Goal: Task Accomplishment & Management: Manage account settings

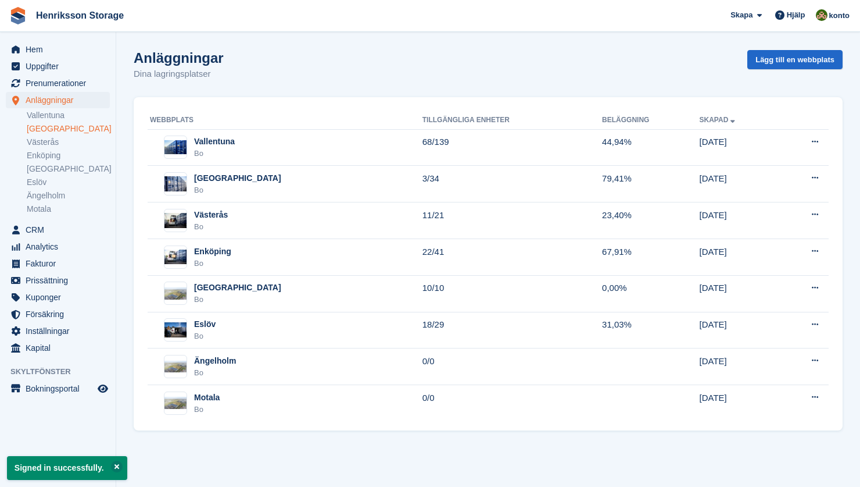
click at [31, 131] on link "[GEOGRAPHIC_DATA]" at bounding box center [68, 128] width 83 height 11
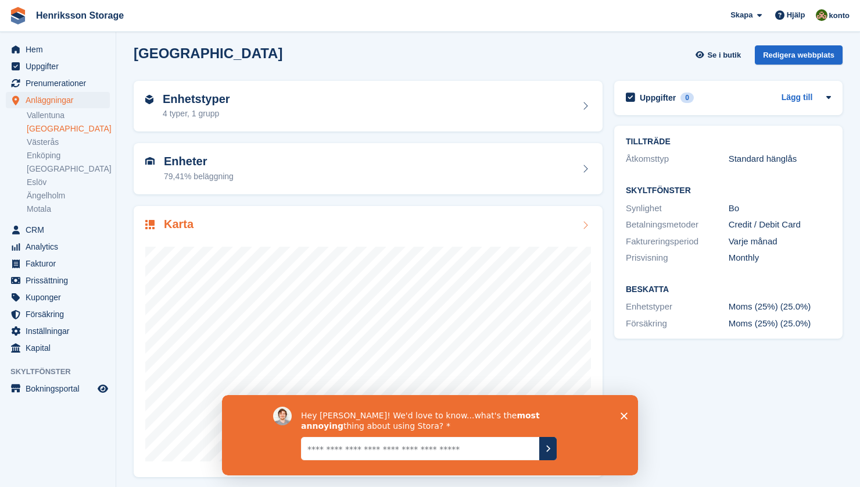
scroll to position [9, 0]
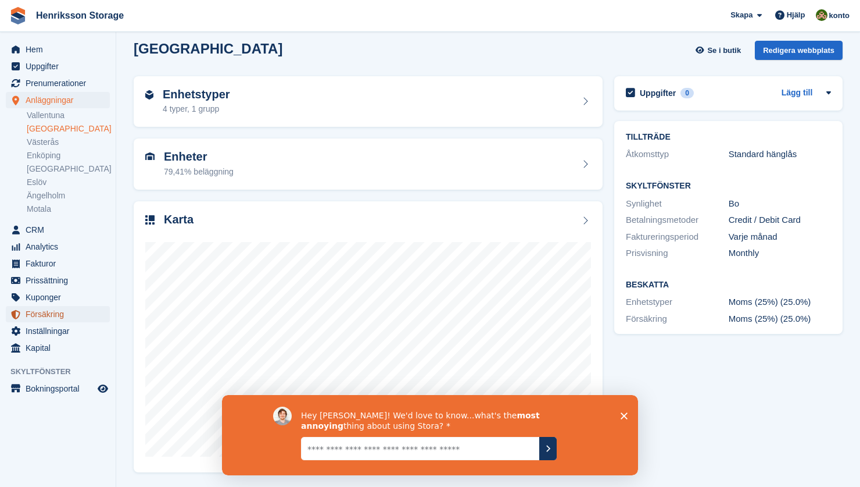
click at [72, 318] on span "Försäkring" at bounding box center [61, 314] width 70 height 16
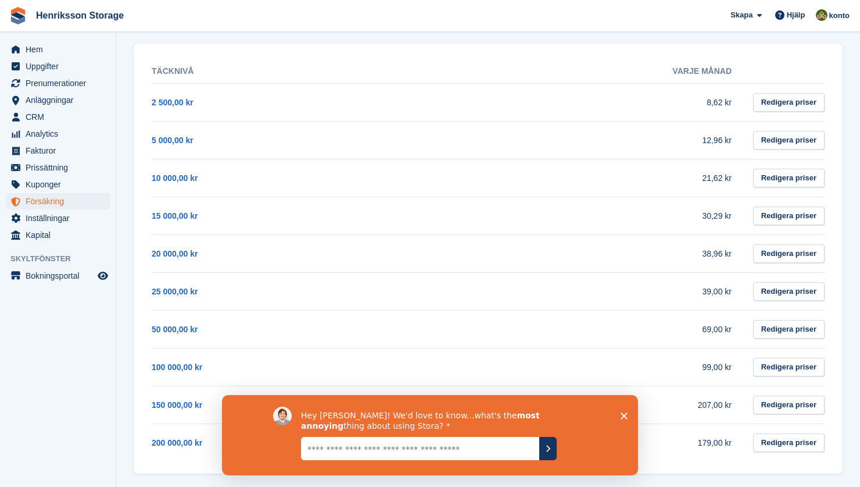
scroll to position [181, 0]
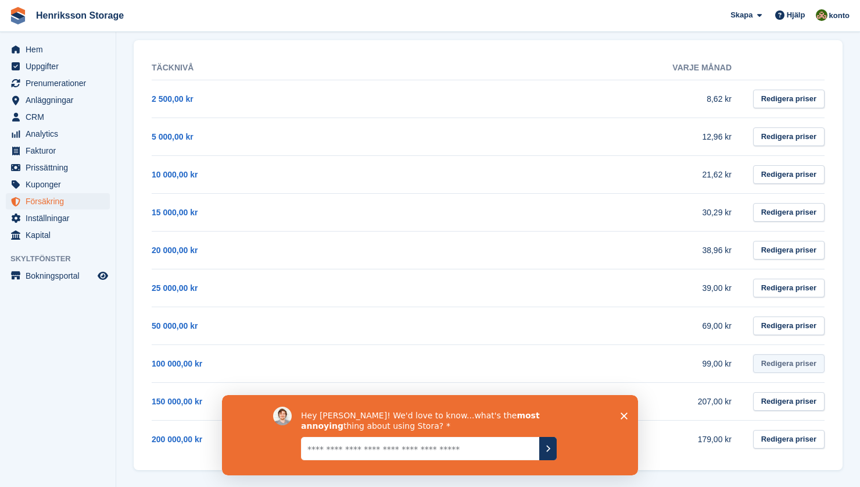
click at [786, 363] on link "Redigera priser" at bounding box center [789, 363] width 72 height 19
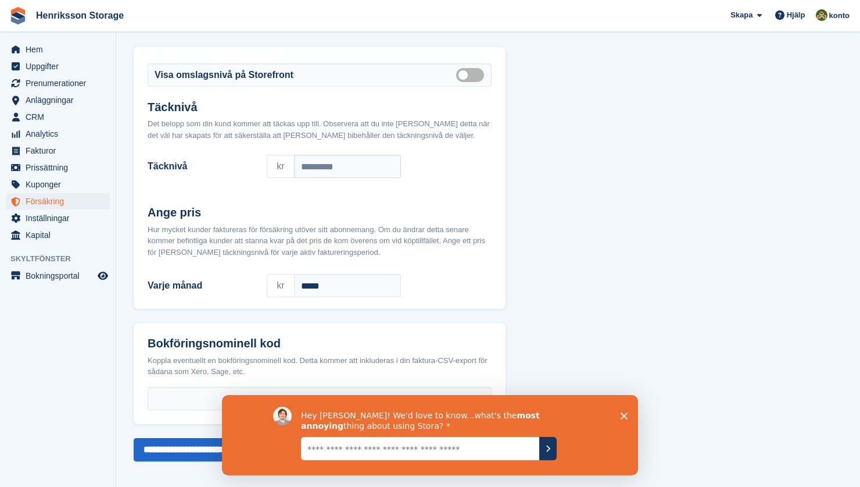
scroll to position [51, 0]
click at [48, 159] on ul "Fakturor" at bounding box center [58, 150] width 116 height 17
click at [46, 163] on span "Prissättning" at bounding box center [61, 167] width 70 height 16
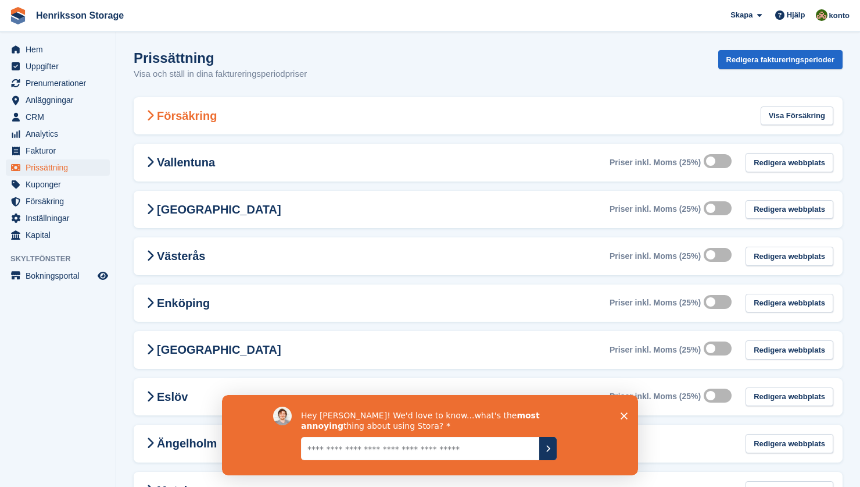
click at [250, 115] on div "Försäkring Visa Försäkring" at bounding box center [488, 116] width 709 height 38
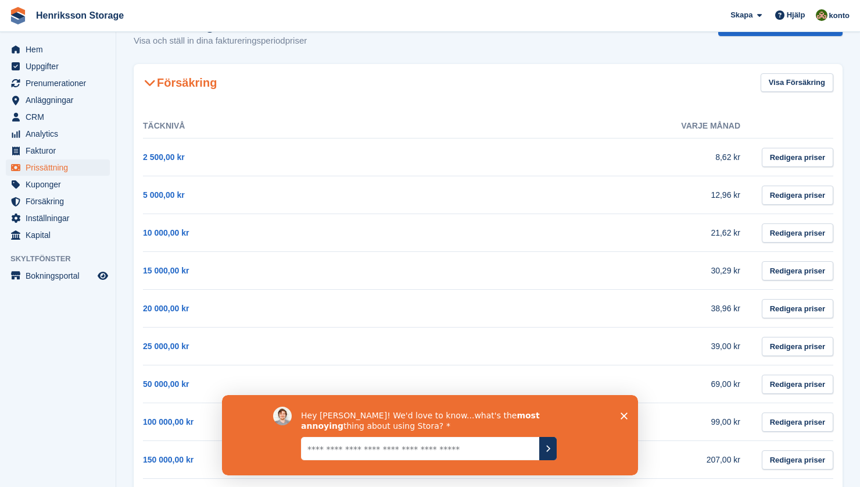
scroll to position [131, 0]
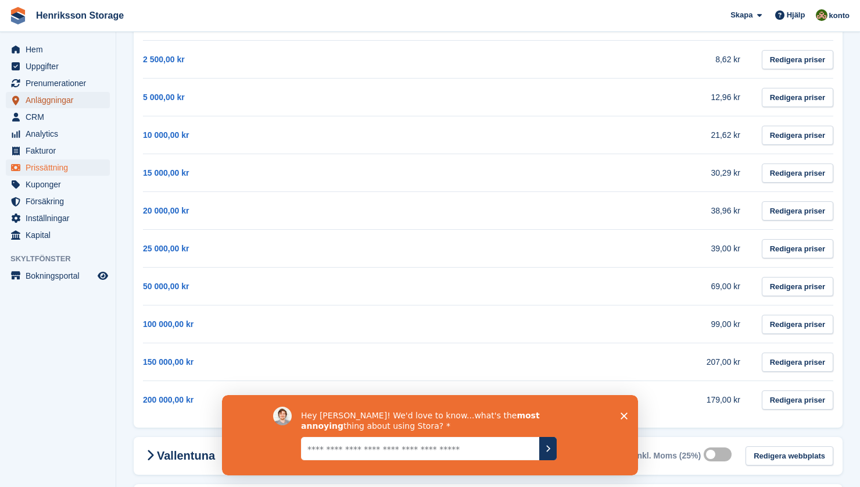
click at [32, 99] on span "Anläggningar" at bounding box center [61, 100] width 70 height 16
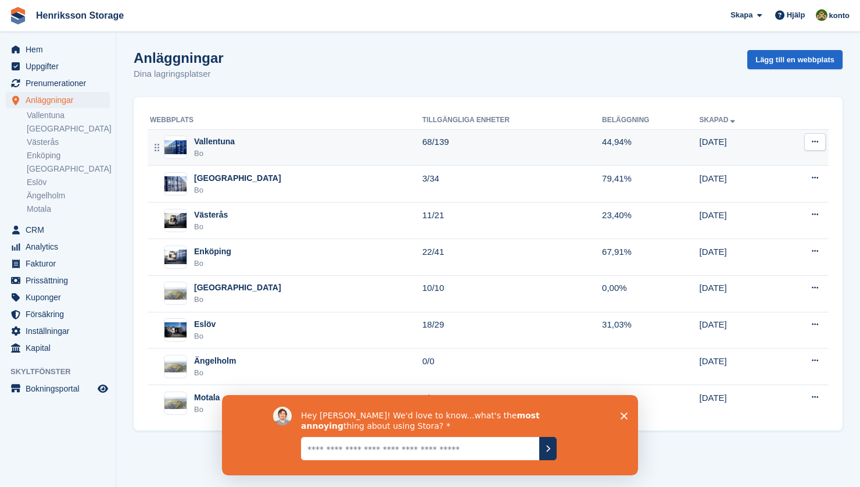
click at [805, 141] on button at bounding box center [816, 141] width 22 height 17
click at [783, 158] on p "Redigera webbplats" at bounding box center [770, 164] width 101 height 15
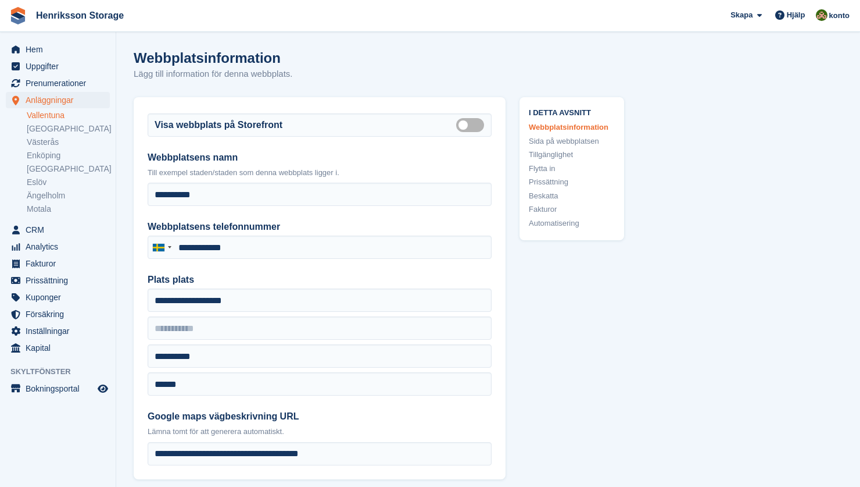
type input "**********"
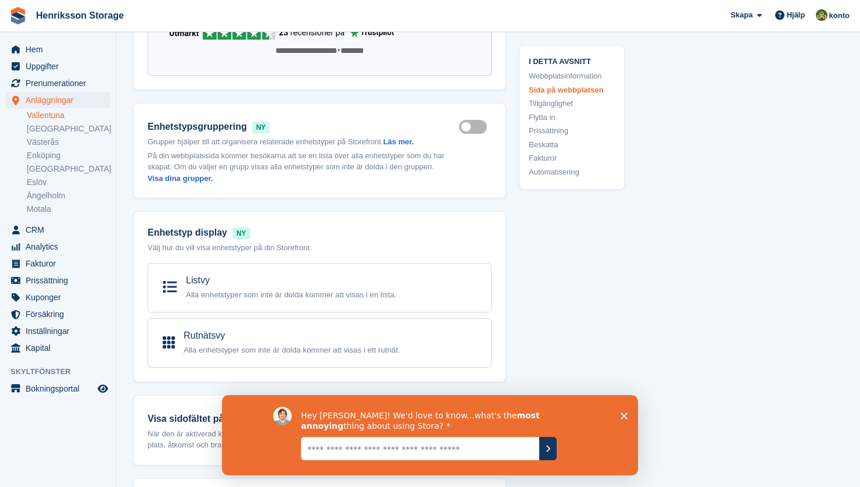
click at [563, 132] on link "Prissättning" at bounding box center [572, 131] width 86 height 12
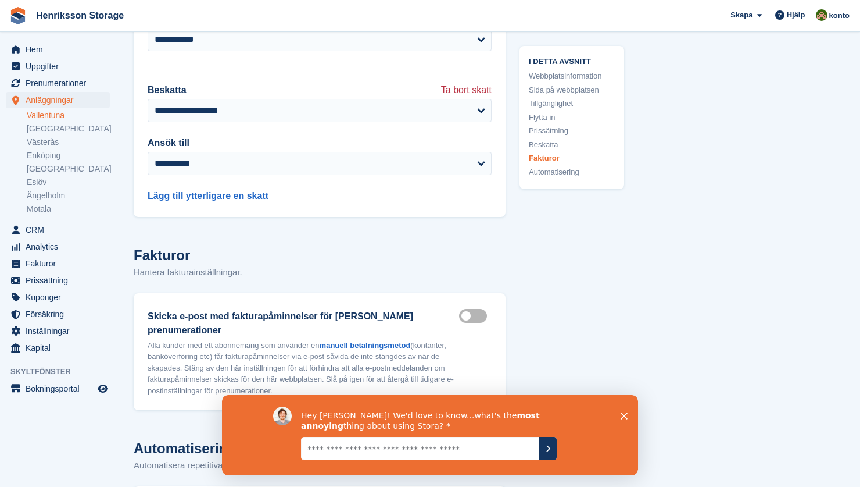
scroll to position [7307, 0]
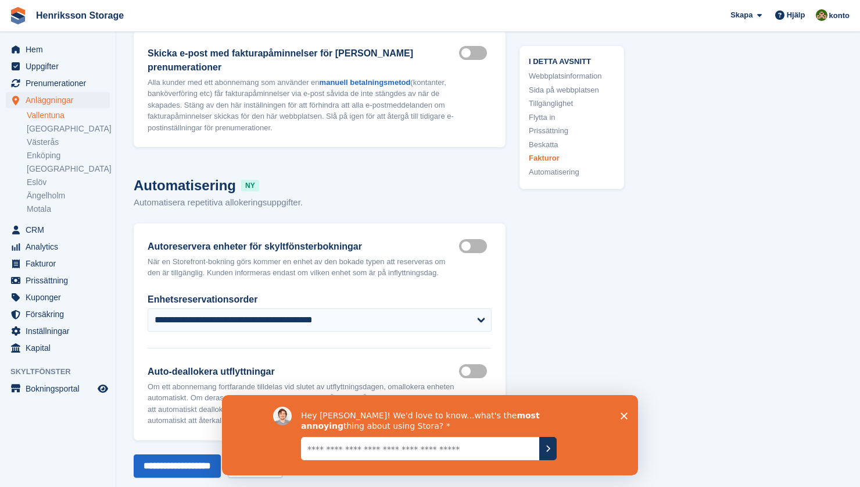
click at [621, 403] on div "Hey Sofie! We'd love to know...what's the most annoying thing about using Stora?" at bounding box center [430, 434] width 416 height 80
click at [620, 409] on div "Hey Sofie! We'd love to know...what's the most annoying thing about using Stora?" at bounding box center [430, 434] width 416 height 80
click at [632, 419] on div "Hey Sofie! We'd love to know...what's the most annoying thing about using Stora?" at bounding box center [430, 434] width 416 height 80
click at [628, 409] on div "Hey Sofie! We'd love to know...what's the most annoying thing about using Stora?" at bounding box center [430, 434] width 416 height 80
click at [628, 420] on div "Hey Sofie! We'd love to know...what's the most annoying thing about using Stora?" at bounding box center [430, 434] width 416 height 80
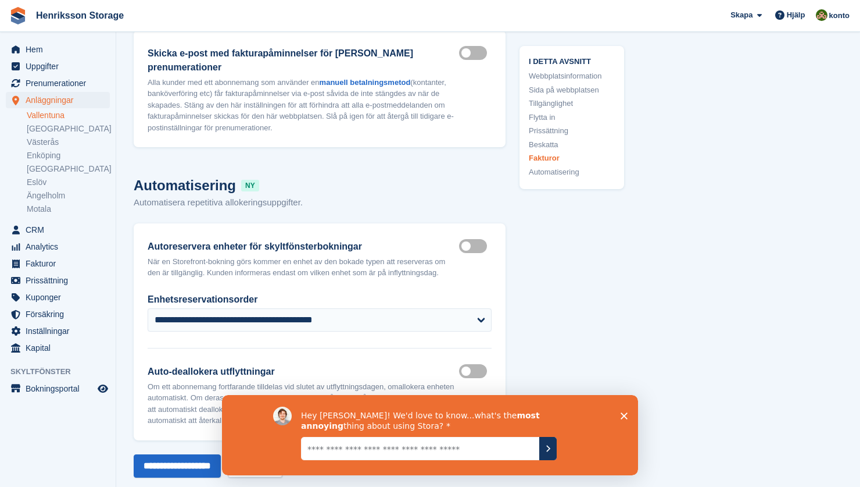
click at [629, 414] on div "Hey Sofie! We'd love to know...what's the most annoying thing about using Stora?" at bounding box center [430, 434] width 416 height 80
click at [624, 419] on div "Hey Sofie! We'd love to know...what's the most annoying thing about using Stora?" at bounding box center [430, 434] width 416 height 80
click at [624, 417] on icon "Stäng enkät" at bounding box center [624, 415] width 7 height 7
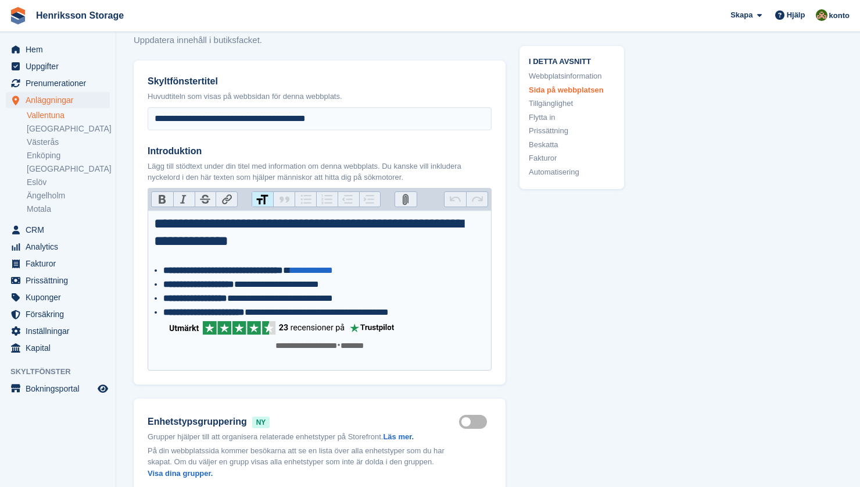
scroll to position [484, 0]
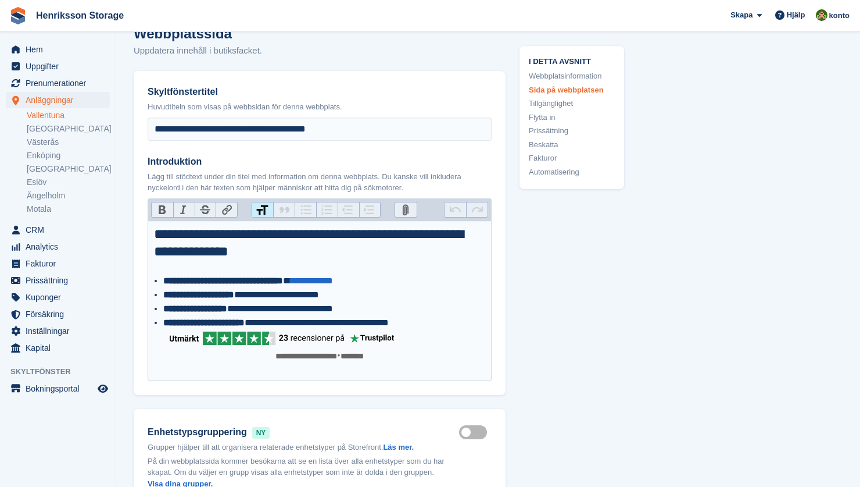
click at [551, 156] on link "Fakturor" at bounding box center [572, 158] width 86 height 12
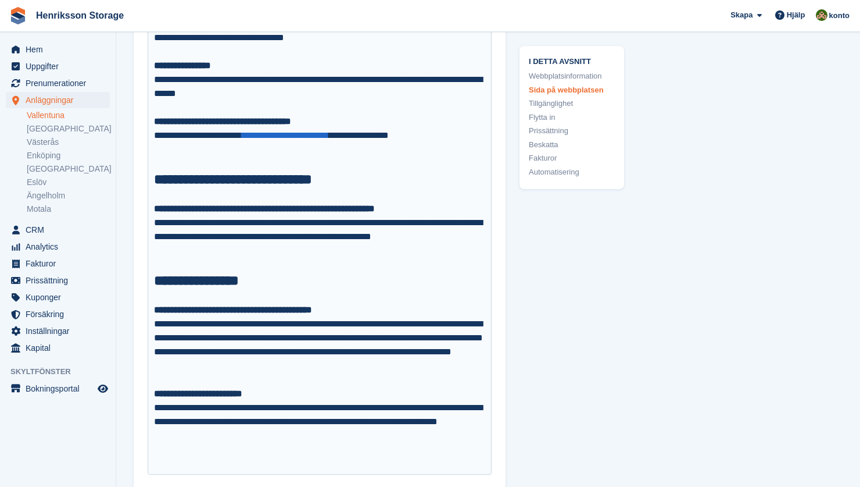
scroll to position [3231, 0]
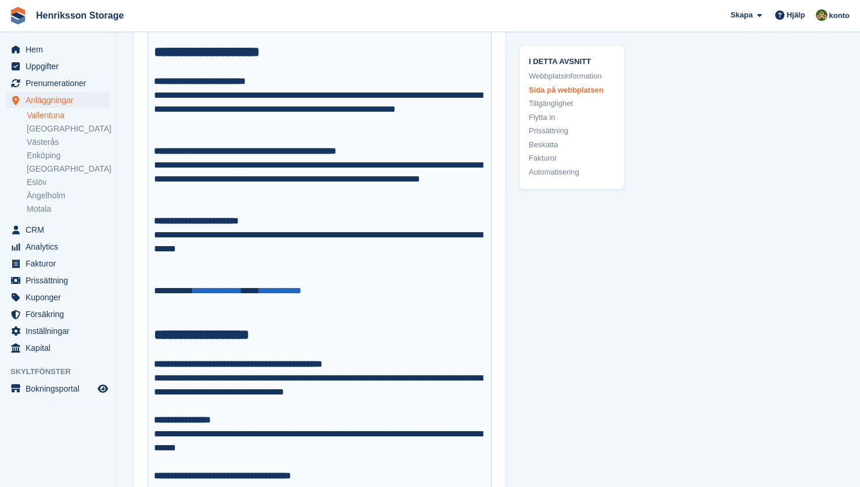
click at [55, 115] on link "Vallentuna" at bounding box center [68, 115] width 83 height 11
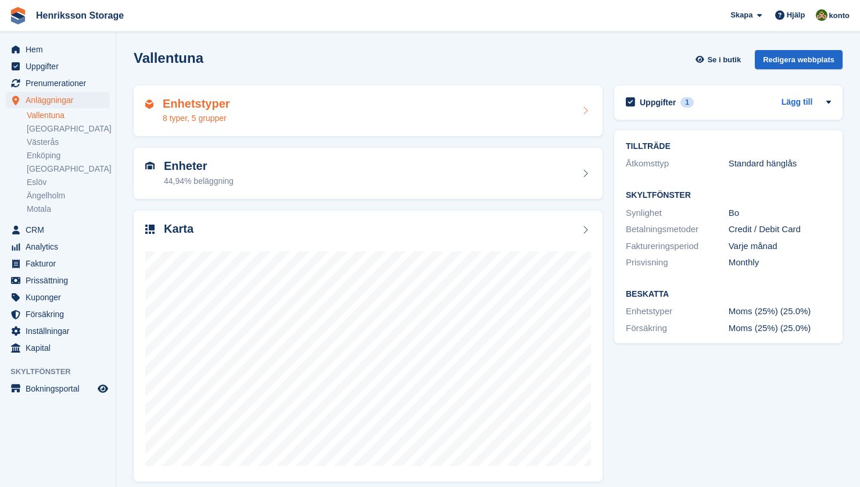
click at [535, 116] on div "Enhetstyper 8 typer, 5 grupper" at bounding box center [368, 111] width 446 height 28
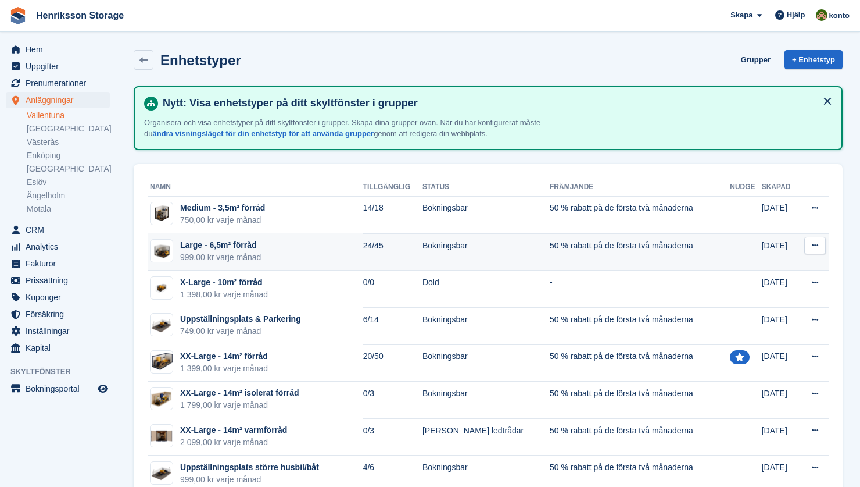
scroll to position [31, 0]
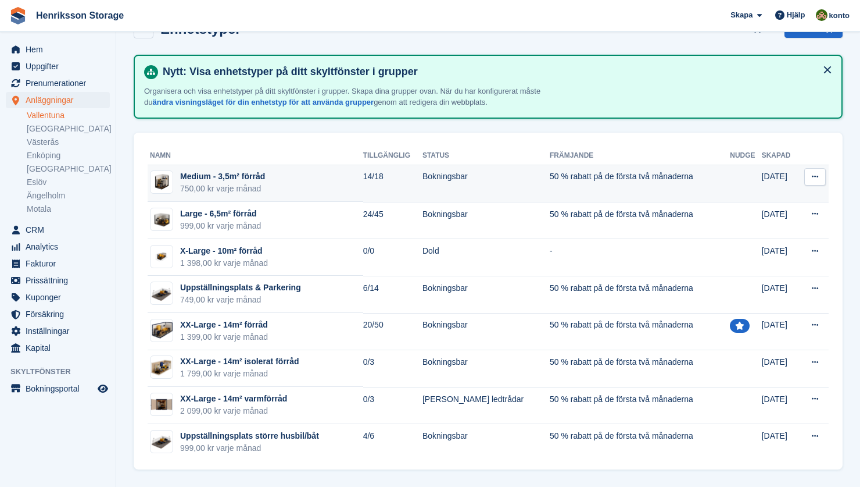
click at [610, 187] on td "50 % rabatt på de första två månaderna" at bounding box center [640, 183] width 180 height 37
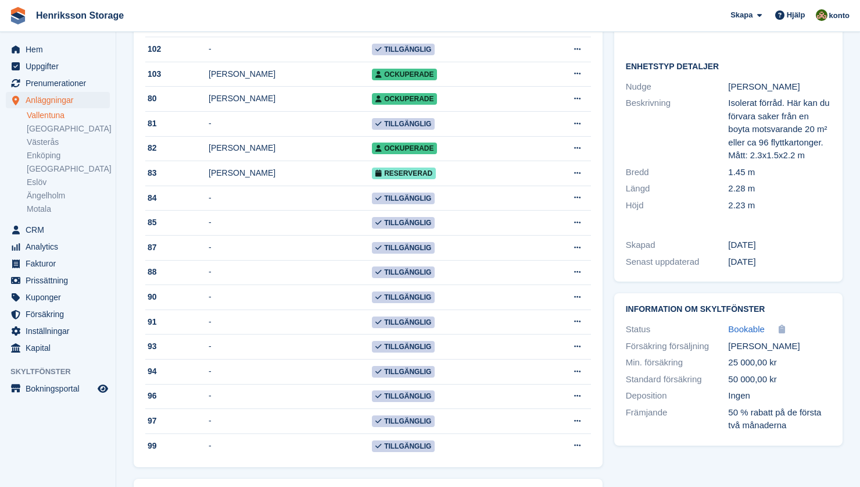
scroll to position [18, 0]
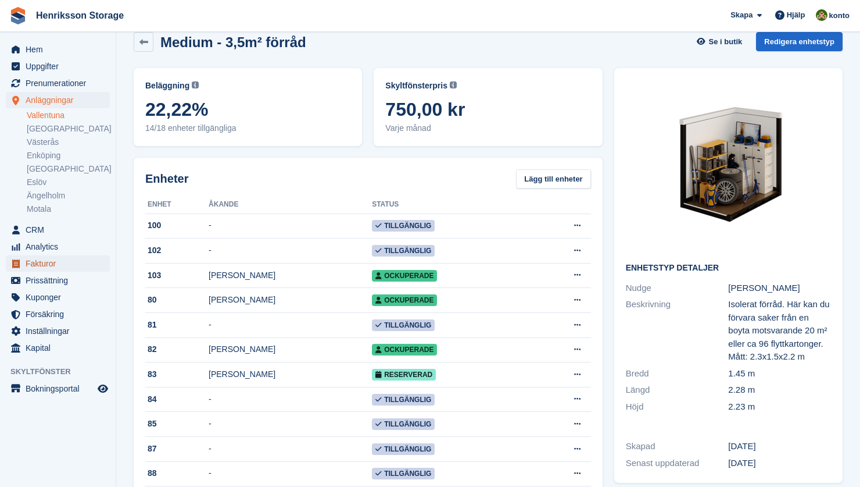
click at [42, 265] on span "Fakturor" at bounding box center [61, 263] width 70 height 16
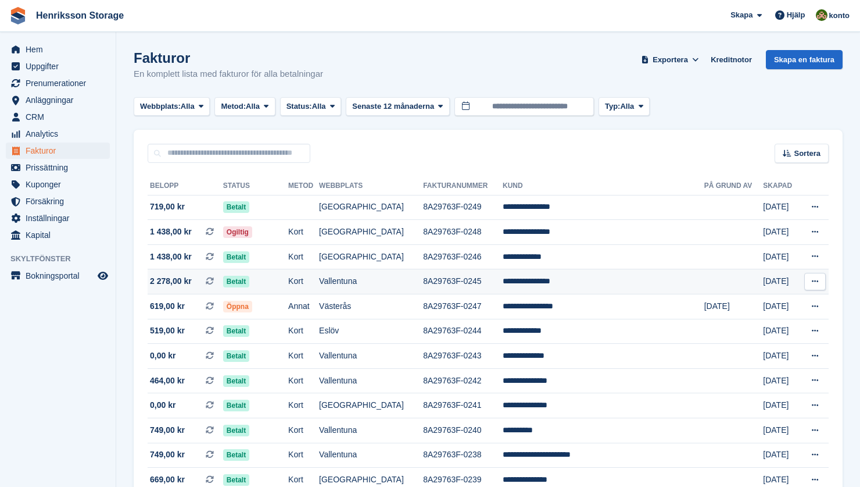
click at [280, 283] on td "Betalt" at bounding box center [255, 281] width 65 height 25
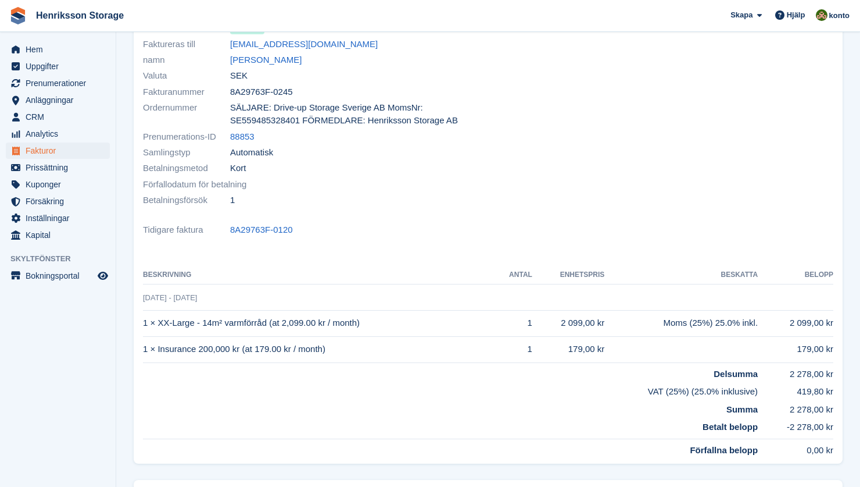
scroll to position [106, 0]
click at [40, 204] on span "Försäkring" at bounding box center [61, 201] width 70 height 16
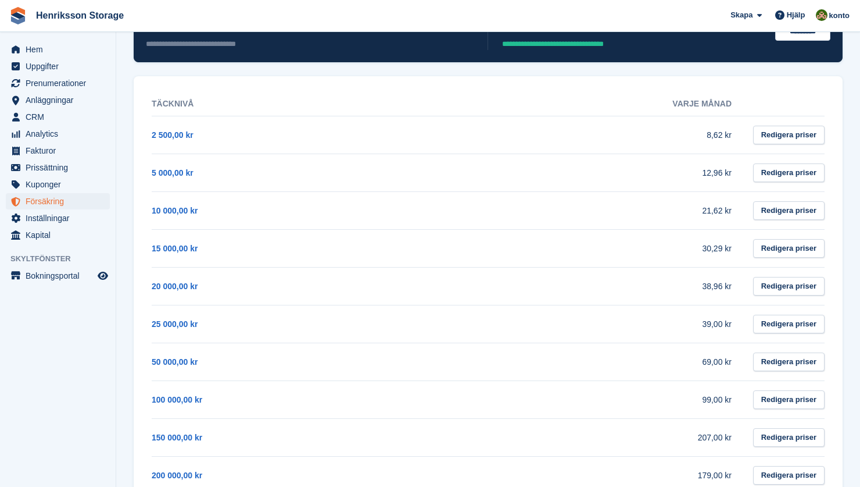
scroll to position [181, 0]
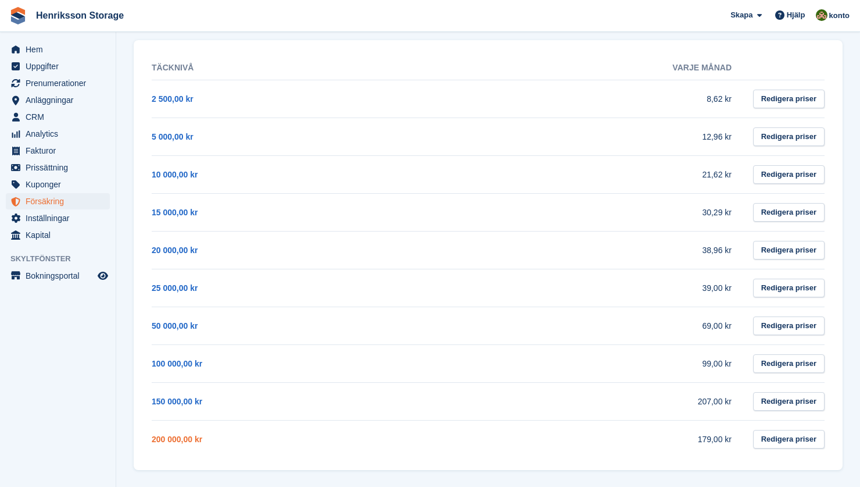
click at [174, 439] on link "200 000,00 kr" at bounding box center [177, 438] width 51 height 9
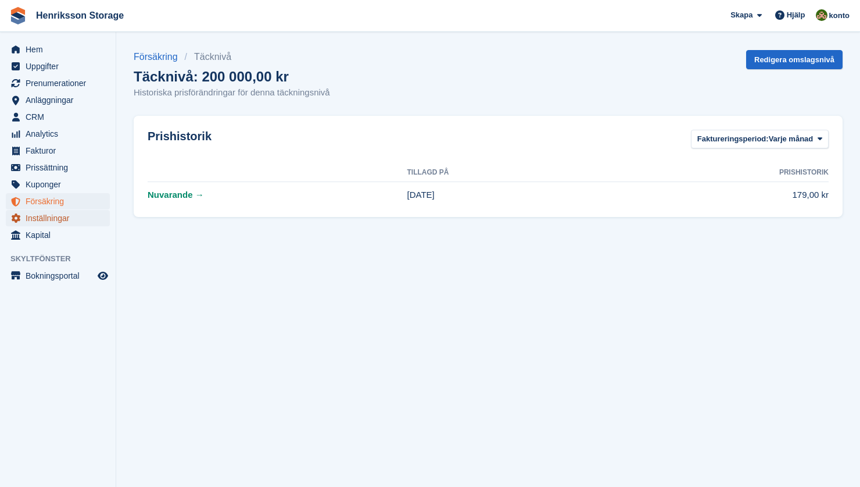
click at [34, 216] on span "Inställningar" at bounding box center [61, 218] width 70 height 16
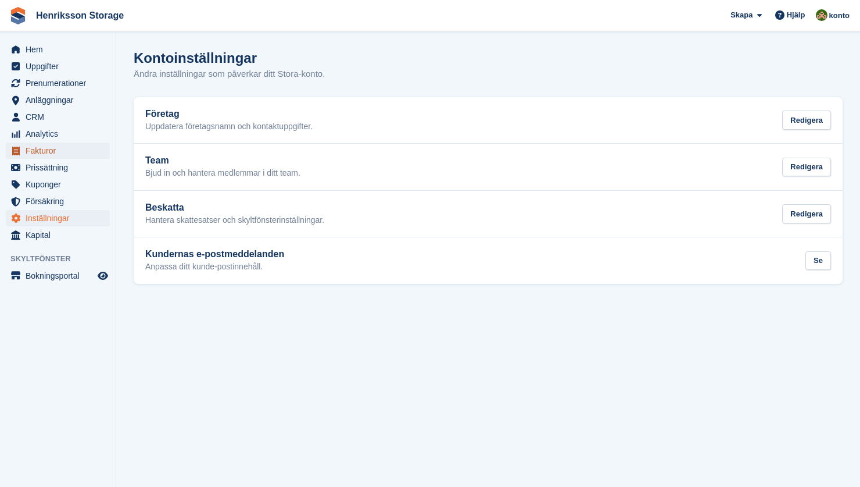
click at [47, 148] on span "Fakturor" at bounding box center [61, 150] width 70 height 16
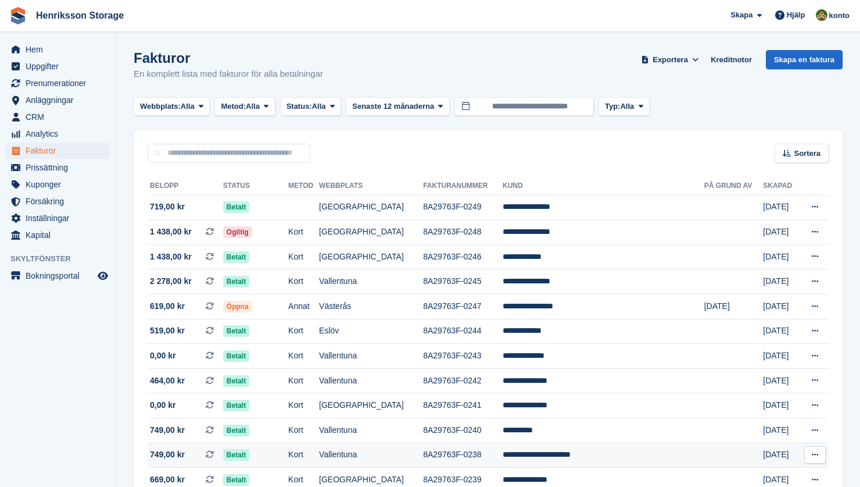
scroll to position [603, 0]
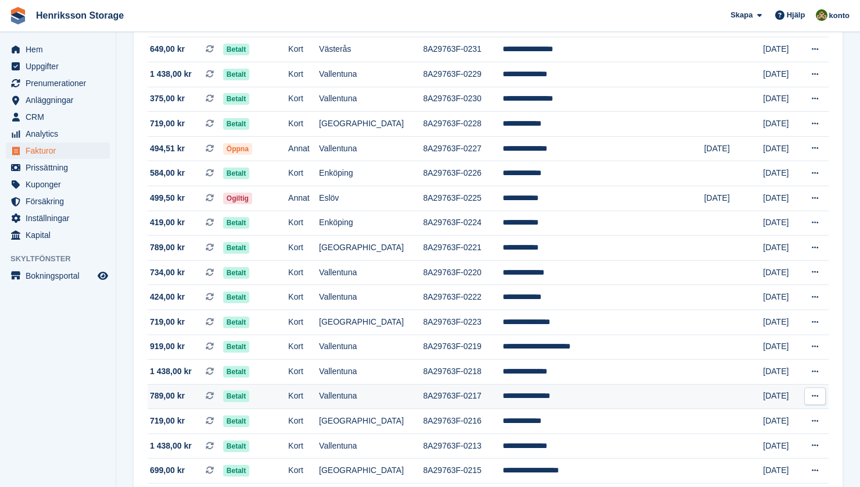
click at [552, 394] on td "**********" at bounding box center [604, 396] width 202 height 25
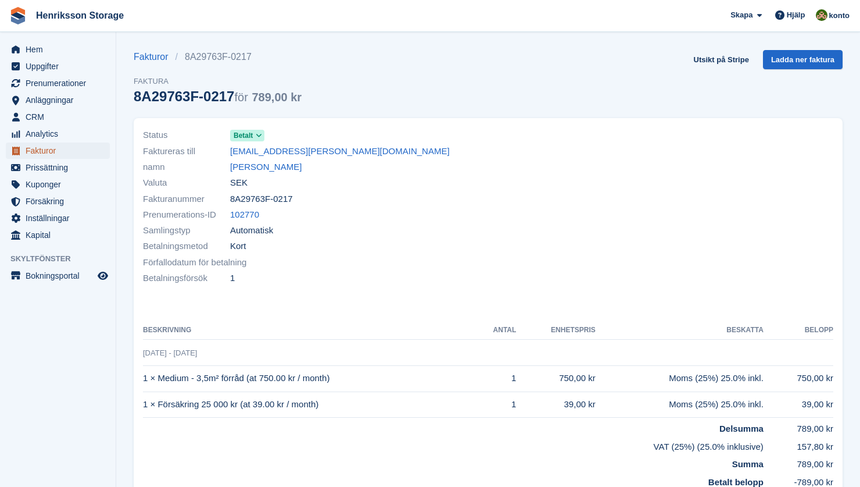
click at [58, 147] on span "Fakturor" at bounding box center [61, 150] width 70 height 16
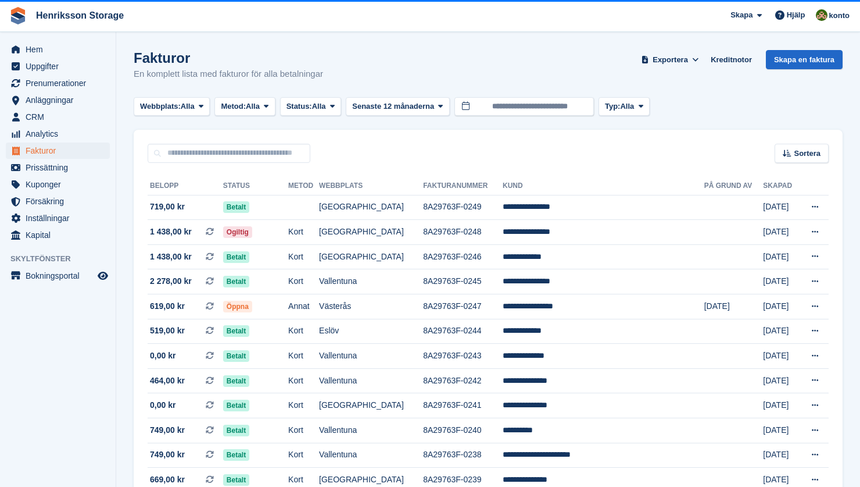
click at [61, 146] on span "Fakturor" at bounding box center [61, 150] width 70 height 16
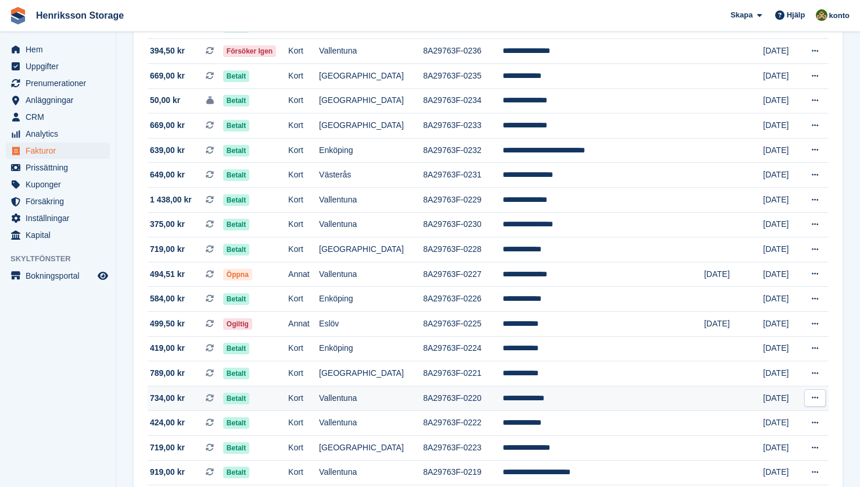
scroll to position [487, 0]
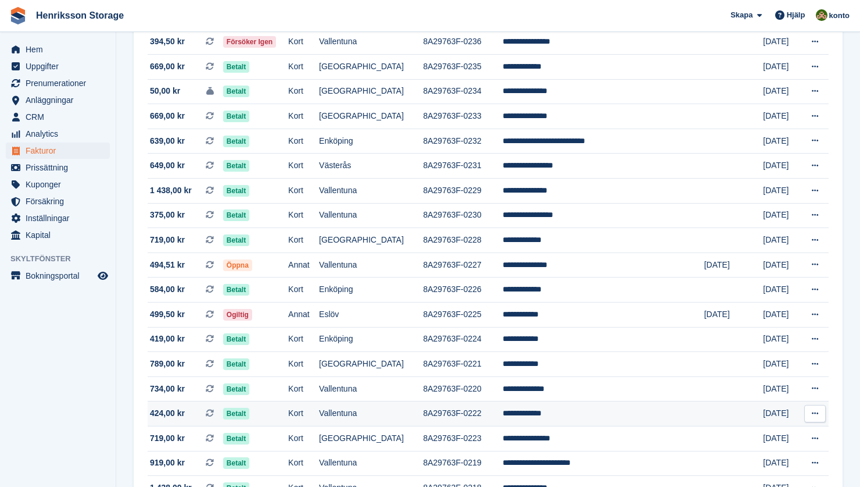
click at [545, 409] on td "**********" at bounding box center [604, 413] width 202 height 25
